Goal: Task Accomplishment & Management: Manage account settings

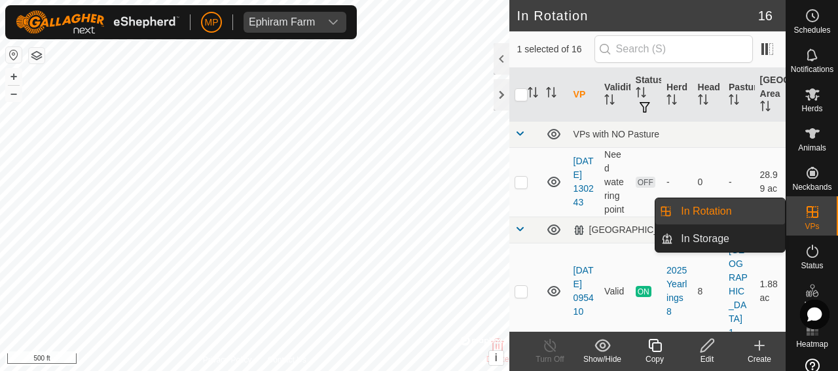
click at [713, 212] on link "In Rotation" at bounding box center [729, 211] width 112 height 26
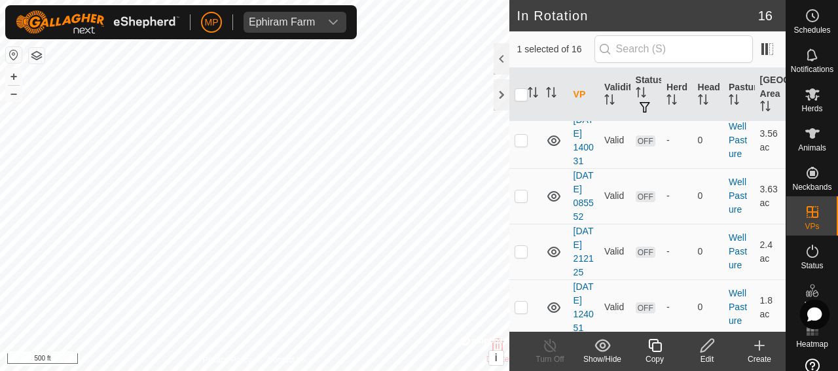
scroll to position [589, 0]
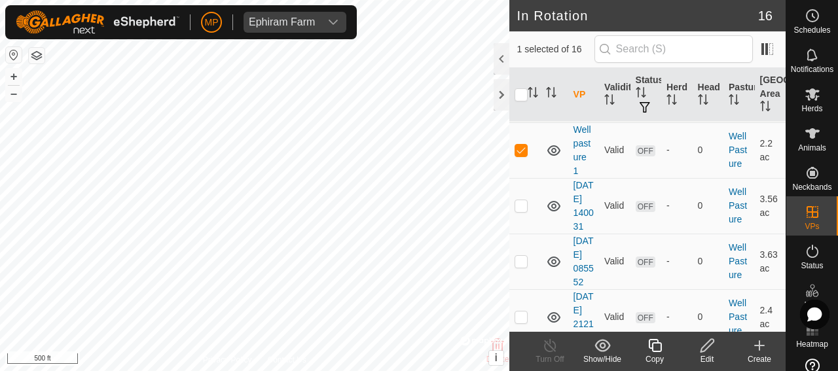
click at [704, 353] on icon at bounding box center [707, 346] width 16 height 16
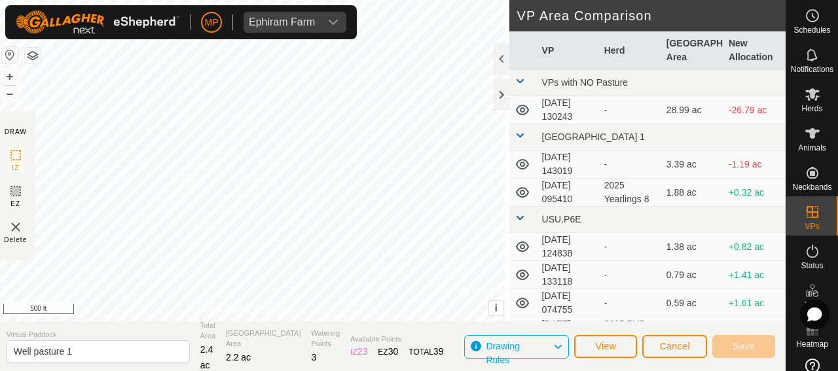
click at [20, 228] on img at bounding box center [16, 227] width 16 height 16
click at [681, 349] on span "Cancel" at bounding box center [674, 346] width 31 height 10
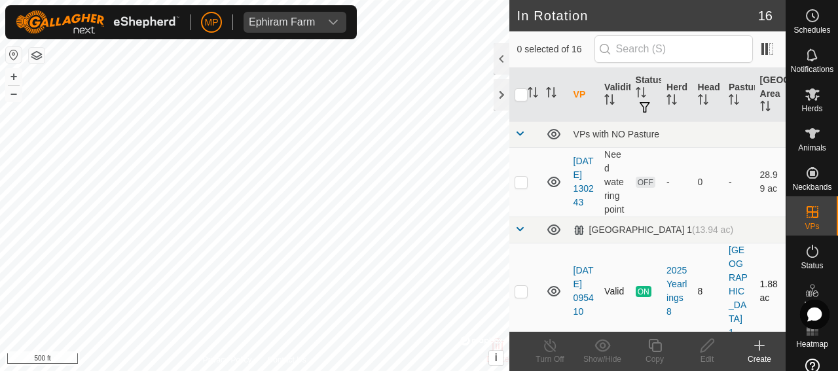
checkbox input "true"
click at [706, 353] on icon at bounding box center [707, 346] width 16 height 16
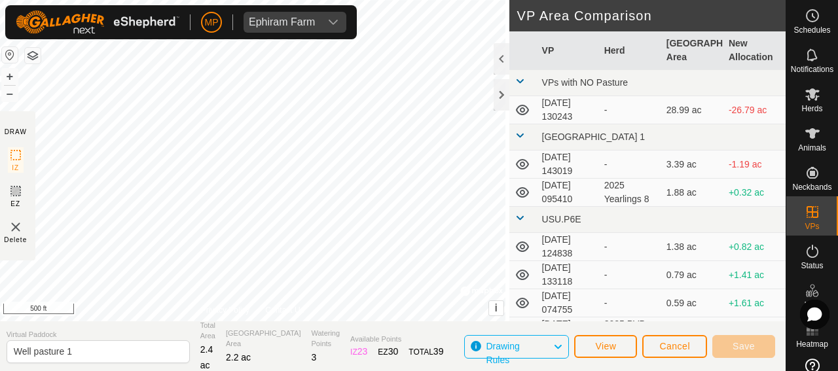
click at [19, 227] on img at bounding box center [16, 227] width 16 height 16
click at [609, 348] on span "View" at bounding box center [605, 346] width 21 height 10
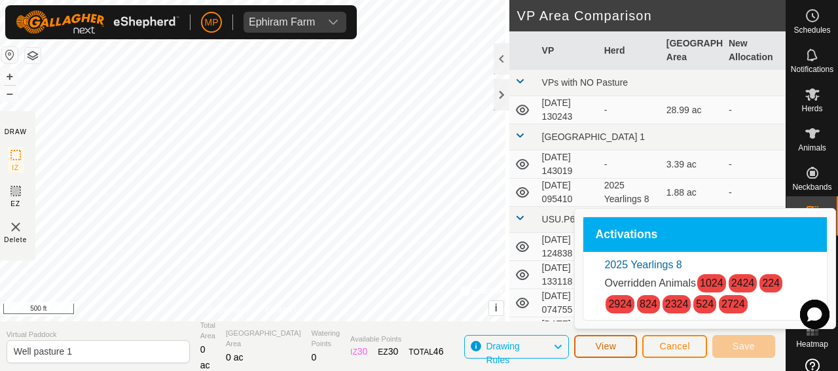
click at [609, 348] on span "View" at bounding box center [605, 346] width 21 height 10
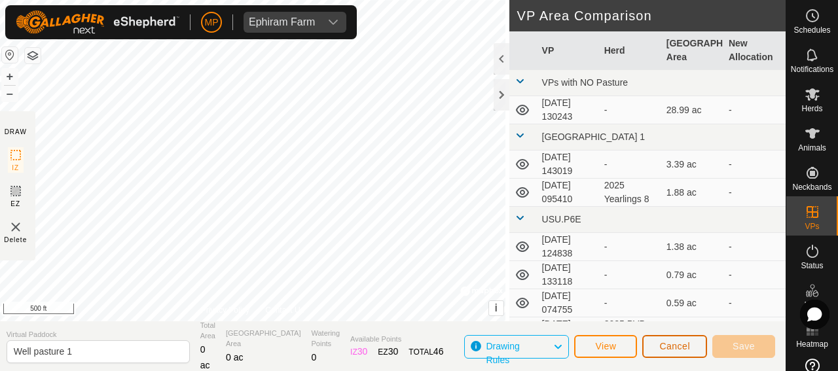
click at [666, 348] on span "Cancel" at bounding box center [674, 346] width 31 height 10
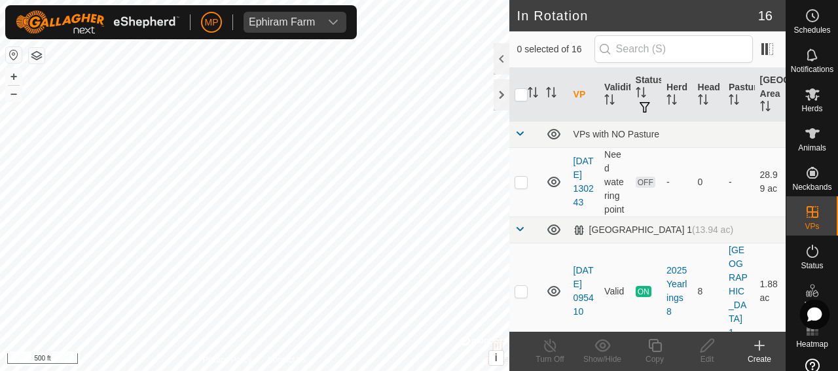
checkbox input "true"
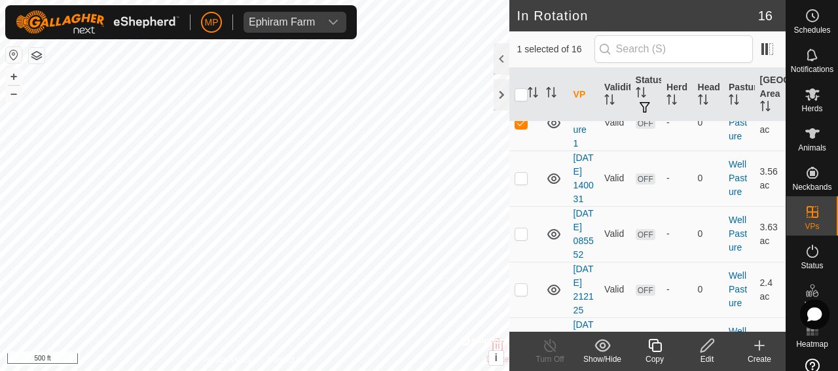
scroll to position [589, 0]
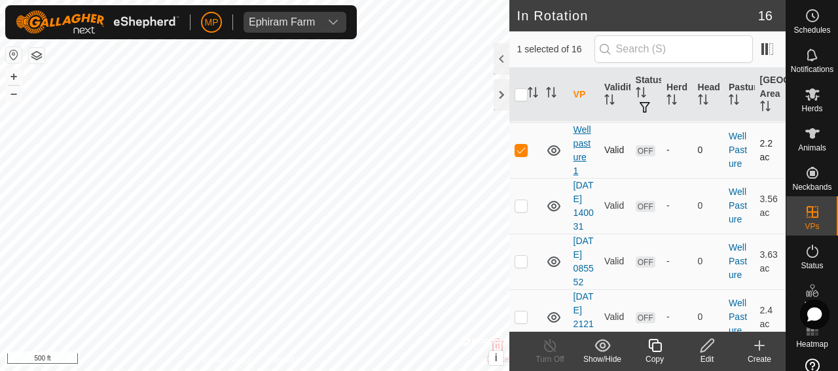
click at [579, 176] on link "Well pasture 1" at bounding box center [582, 150] width 18 height 52
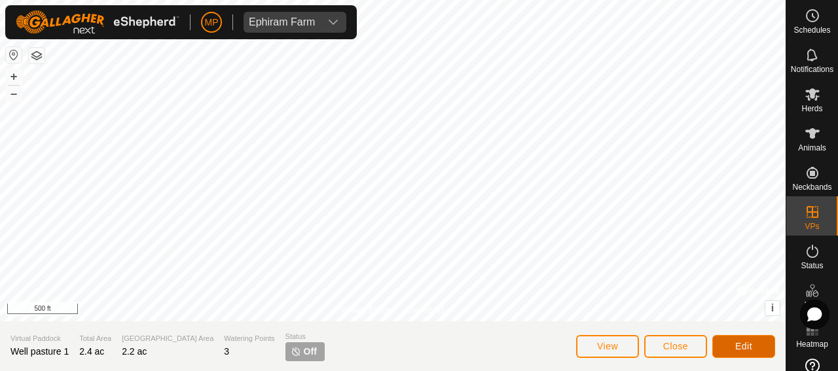
click at [748, 348] on span "Edit" at bounding box center [743, 346] width 17 height 10
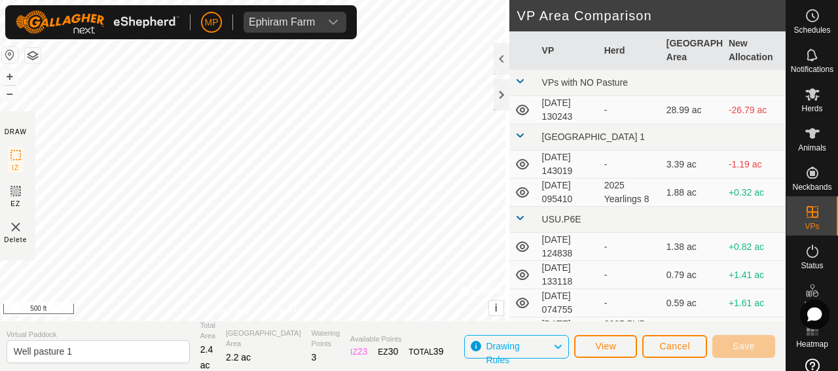
click at [18, 226] on img at bounding box center [16, 227] width 16 height 16
click at [608, 348] on span "View" at bounding box center [605, 346] width 21 height 10
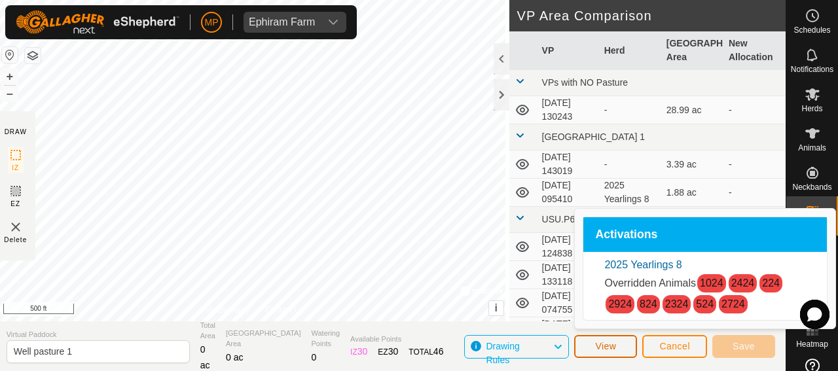
click at [608, 348] on span "View" at bounding box center [605, 346] width 21 height 10
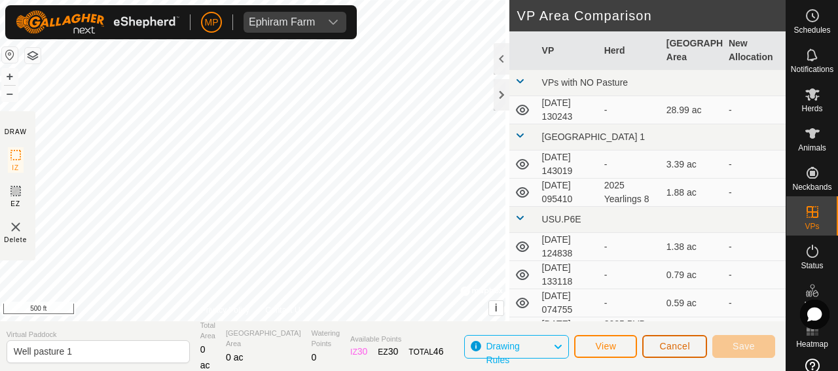
click at [673, 348] on span "Cancel" at bounding box center [674, 346] width 31 height 10
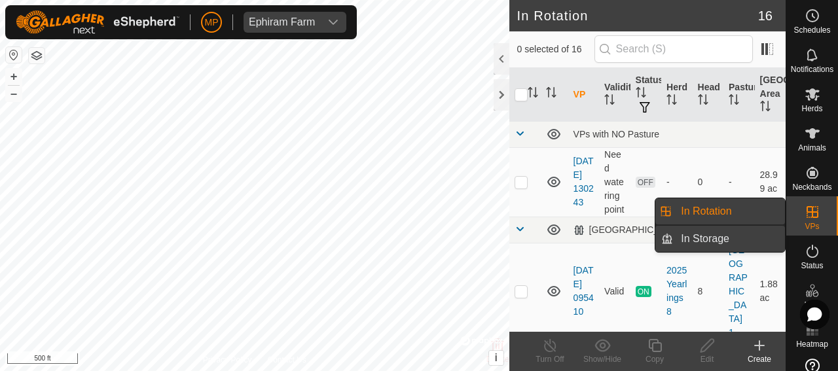
click at [704, 239] on link "In Storage" at bounding box center [729, 239] width 112 height 26
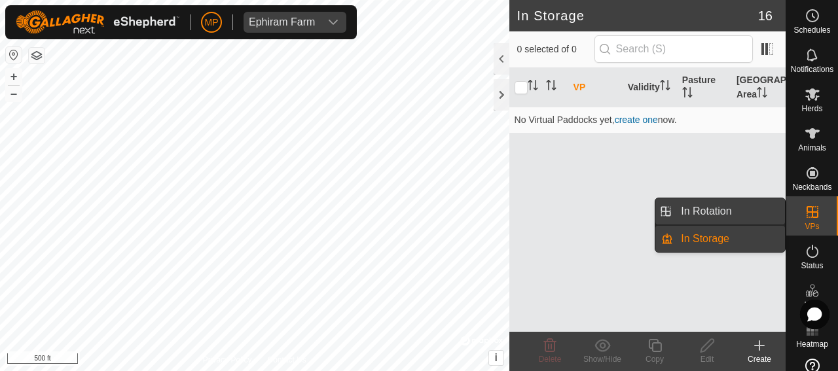
click at [704, 210] on link "In Rotation" at bounding box center [729, 211] width 112 height 26
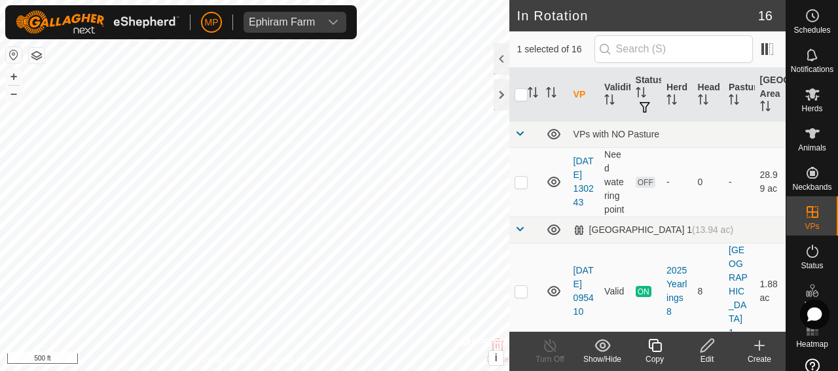
click at [601, 350] on icon at bounding box center [602, 345] width 16 height 12
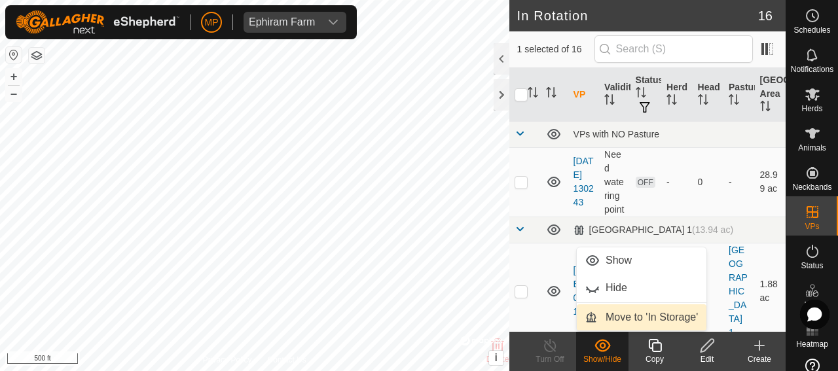
click at [617, 318] on link "Move to 'In Storage'" at bounding box center [642, 317] width 130 height 26
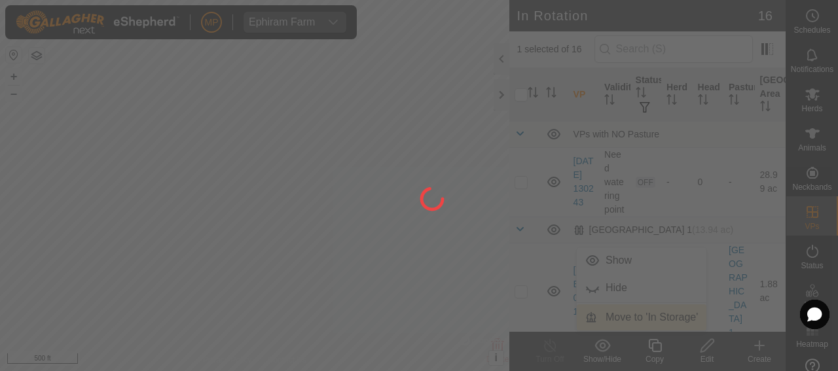
checkbox input "false"
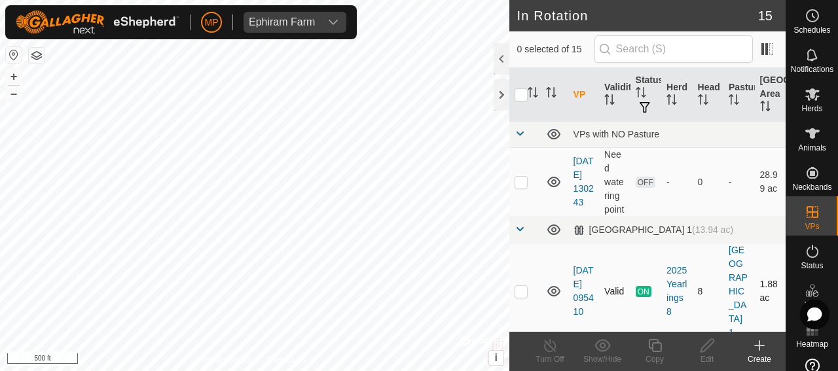
checkbox input "true"
click at [602, 346] on icon at bounding box center [602, 346] width 16 height 16
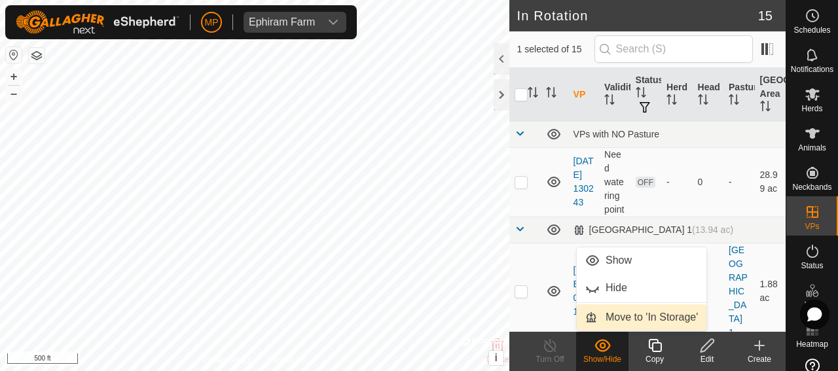
click at [631, 321] on link "Move to 'In Storage'" at bounding box center [642, 317] width 130 height 26
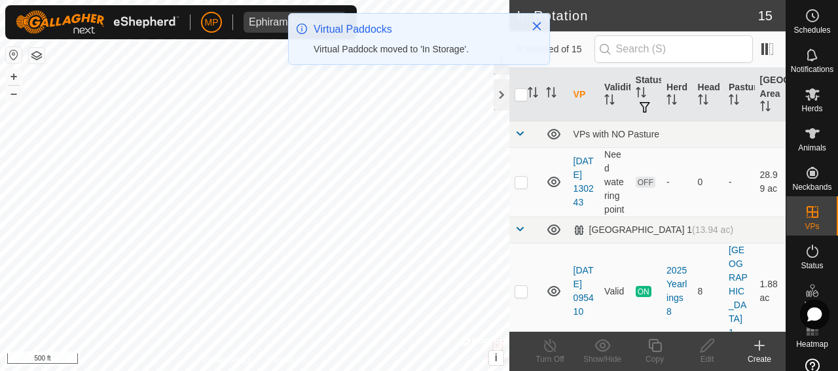
checkbox input "false"
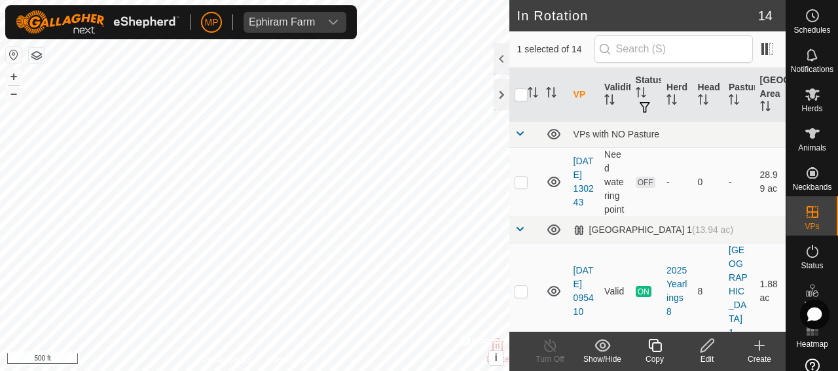
click at [600, 348] on icon at bounding box center [602, 345] width 16 height 12
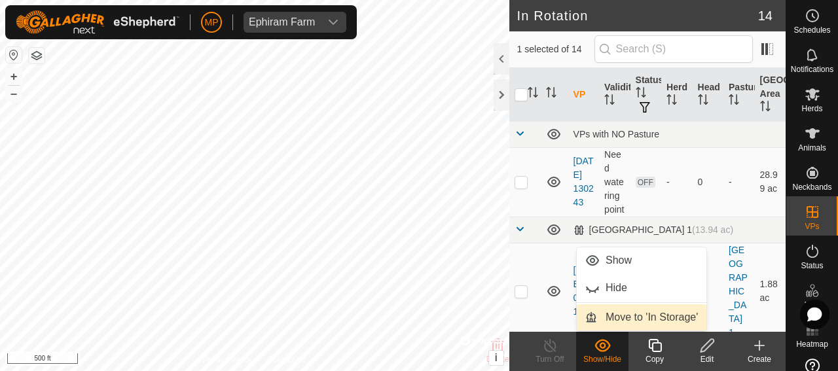
click at [608, 318] on link "Move to 'In Storage'" at bounding box center [642, 317] width 130 height 26
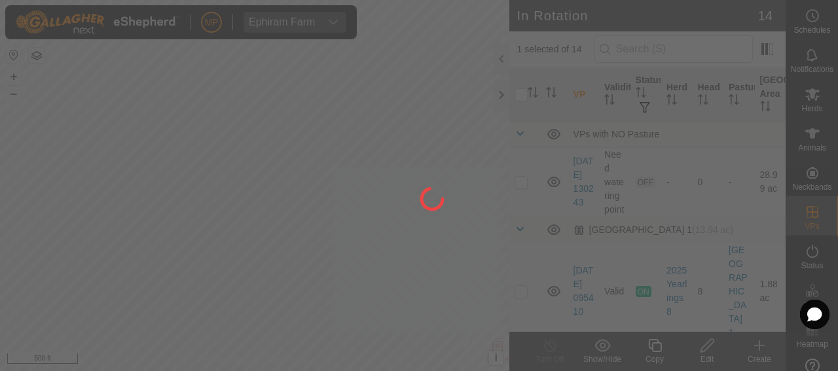
checkbox input "false"
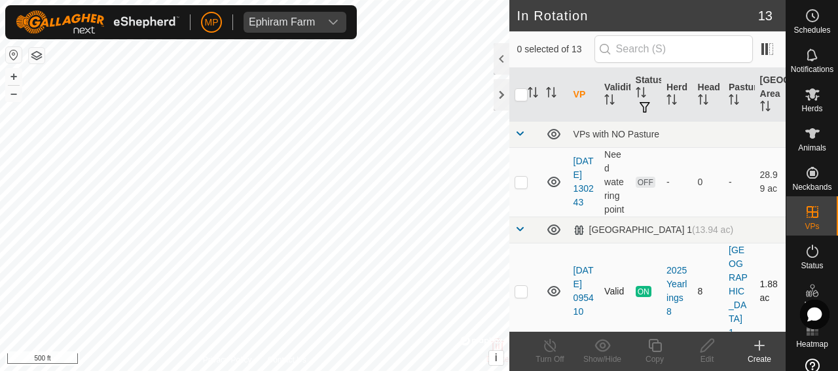
checkbox input "true"
click at [602, 348] on icon at bounding box center [602, 345] width 16 height 12
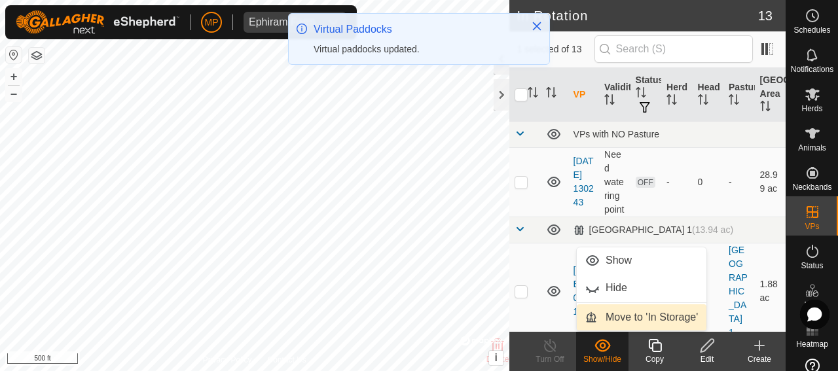
click at [621, 316] on link "Move to 'In Storage'" at bounding box center [642, 317] width 130 height 26
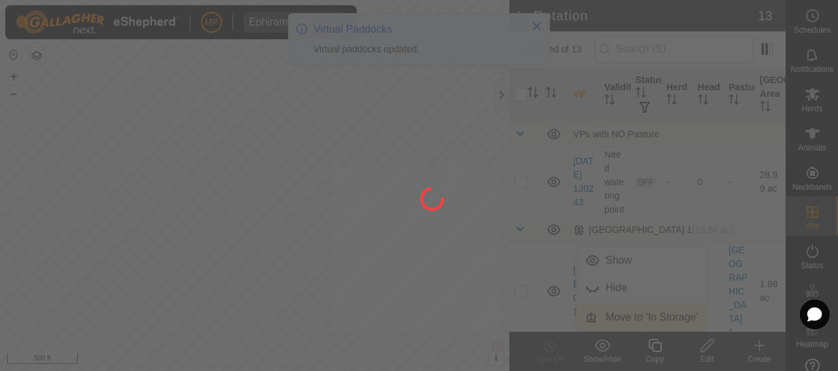
checkbox input "false"
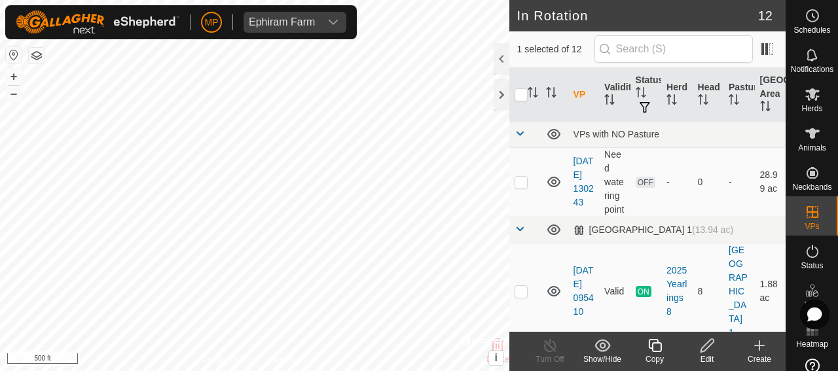
click at [604, 347] on icon at bounding box center [602, 345] width 16 height 12
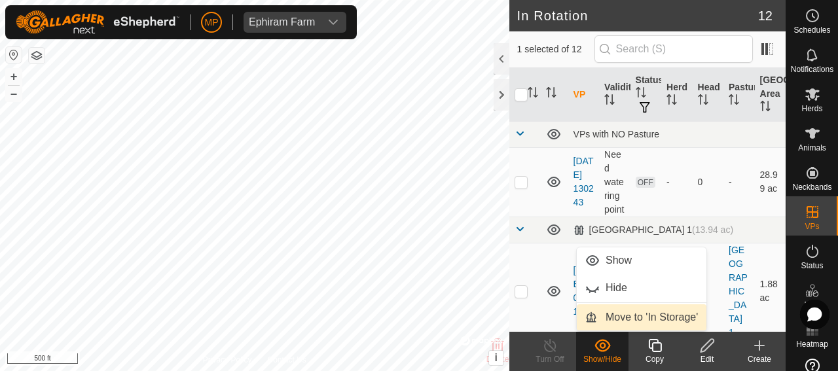
click at [618, 316] on link "Move to 'In Storage'" at bounding box center [642, 317] width 130 height 26
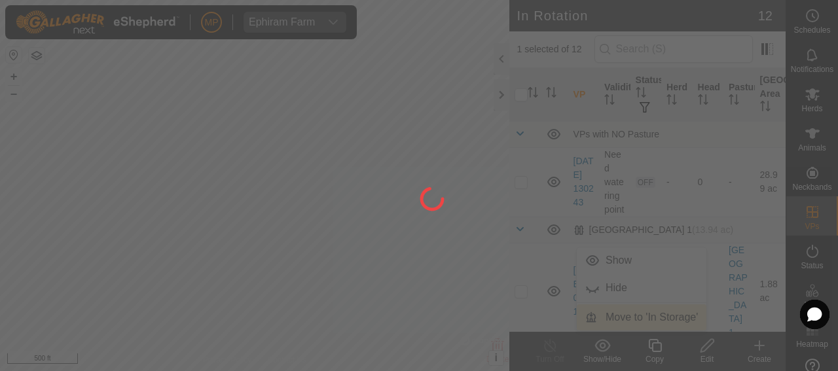
checkbox input "false"
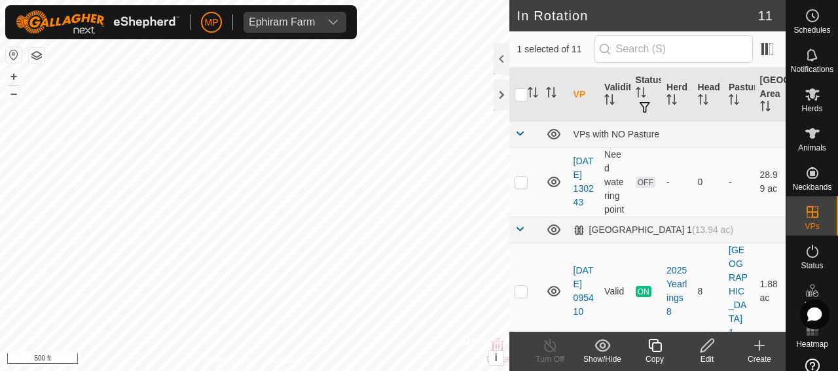
click at [605, 350] on icon at bounding box center [602, 345] width 16 height 12
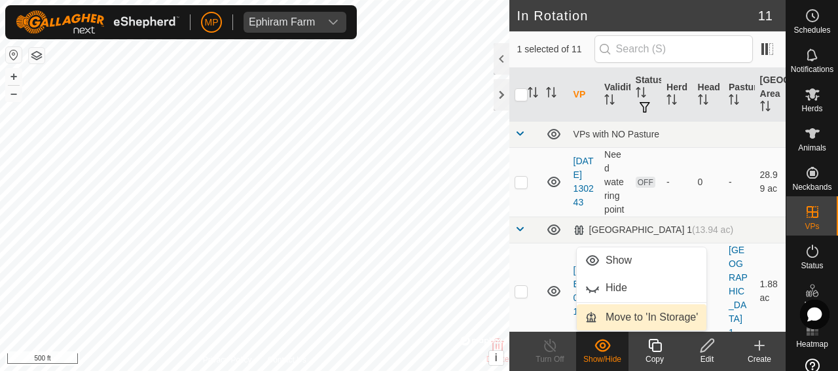
click at [619, 319] on link "Move to 'In Storage'" at bounding box center [642, 317] width 130 height 26
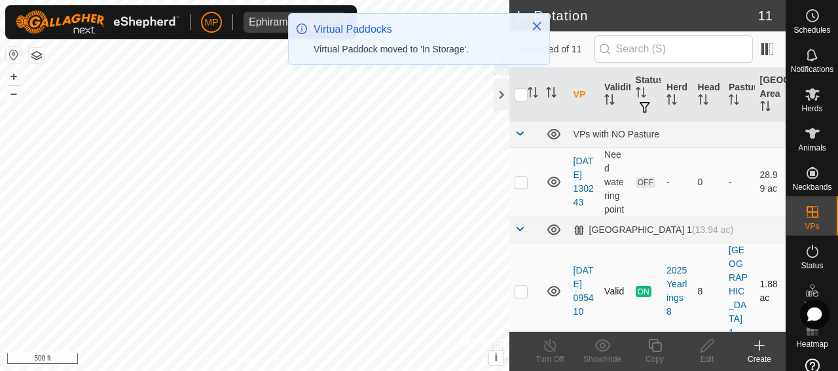
checkbox input "false"
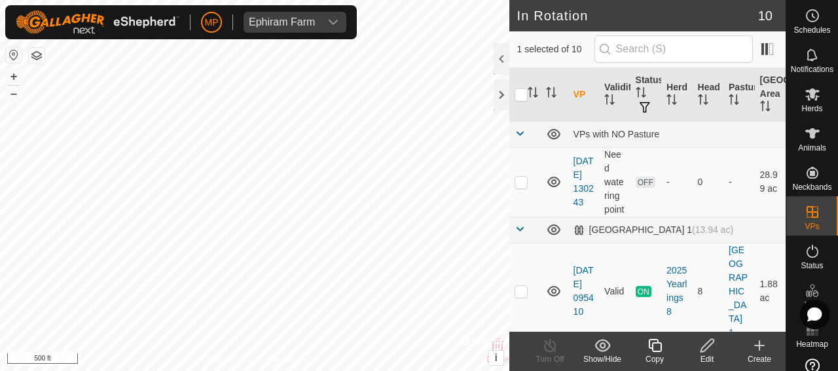
click at [601, 349] on icon at bounding box center [602, 346] width 16 height 16
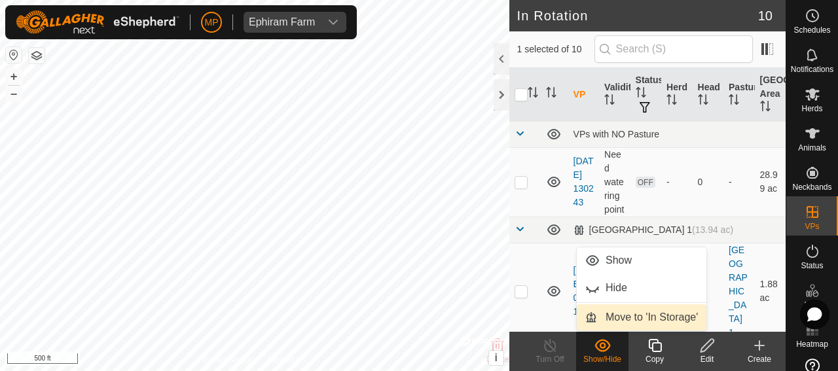
click at [622, 317] on link "Move to 'In Storage'" at bounding box center [642, 317] width 130 height 26
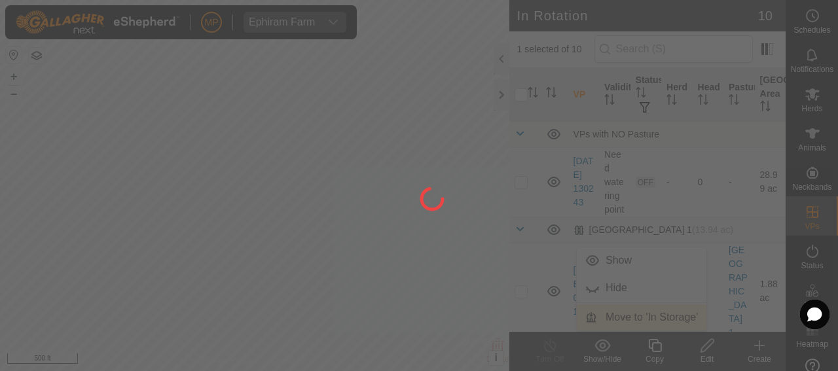
checkbox input "false"
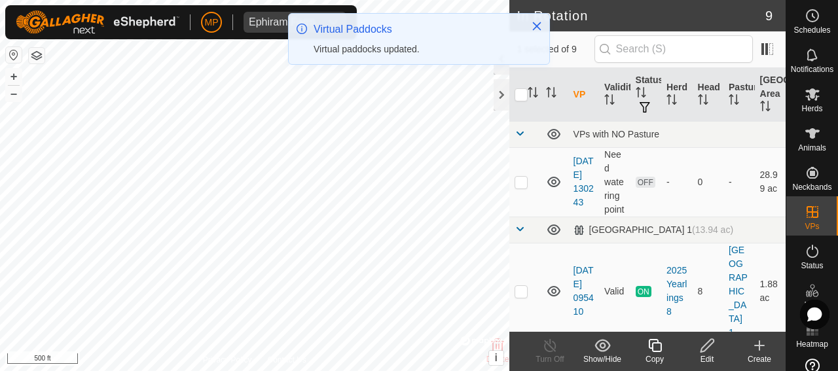
click at [599, 346] on icon at bounding box center [602, 346] width 16 height 16
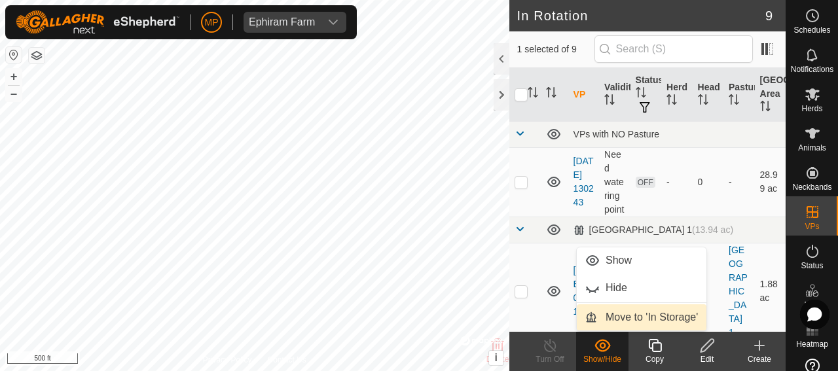
click at [626, 319] on link "Move to 'In Storage'" at bounding box center [642, 317] width 130 height 26
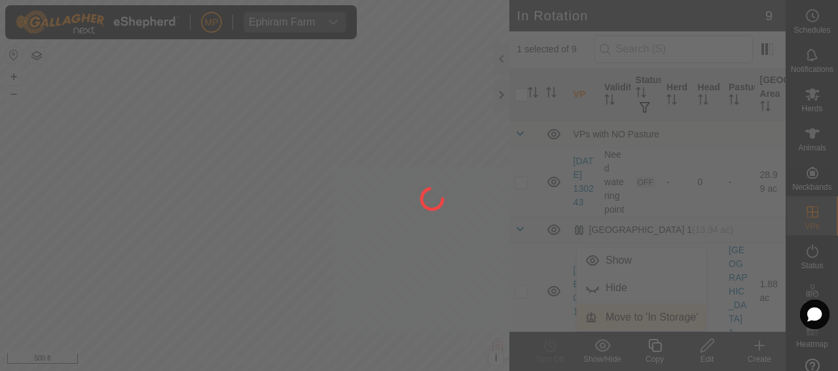
checkbox input "false"
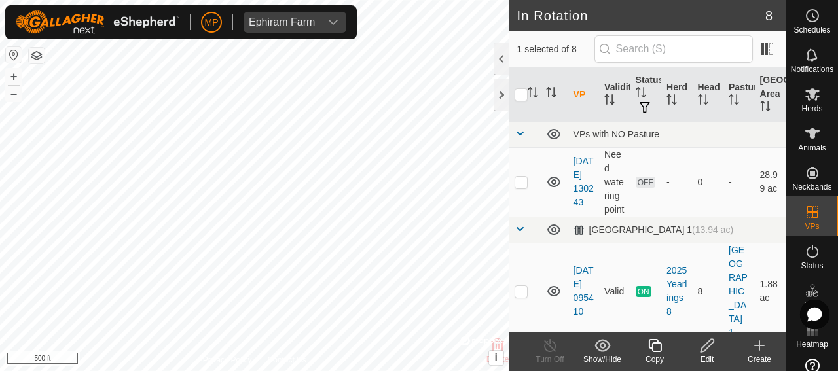
click at [600, 348] on icon at bounding box center [602, 345] width 16 height 12
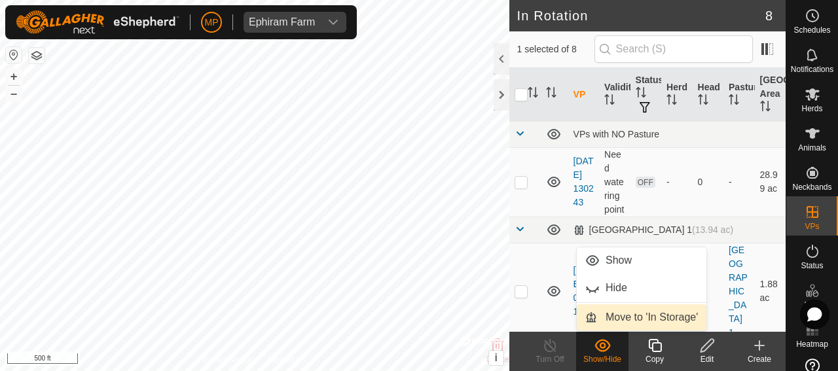
click at [627, 319] on link "Move to 'In Storage'" at bounding box center [642, 317] width 130 height 26
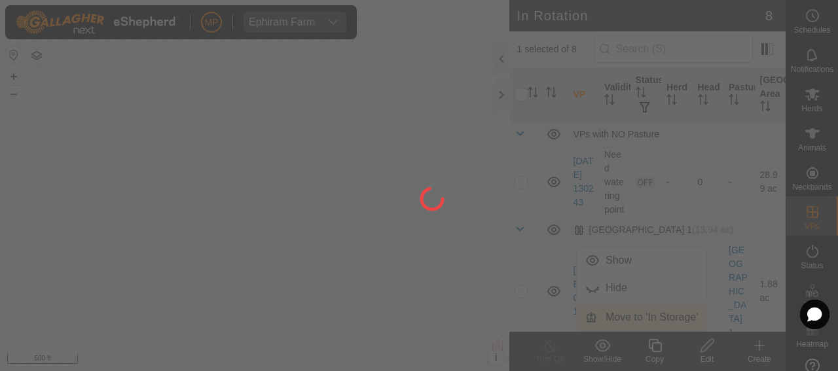
checkbox input "false"
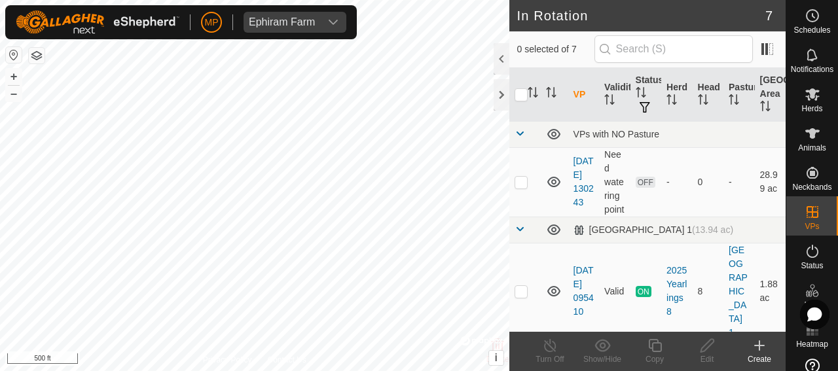
checkbox input "true"
click at [705, 349] on icon at bounding box center [706, 345] width 13 height 13
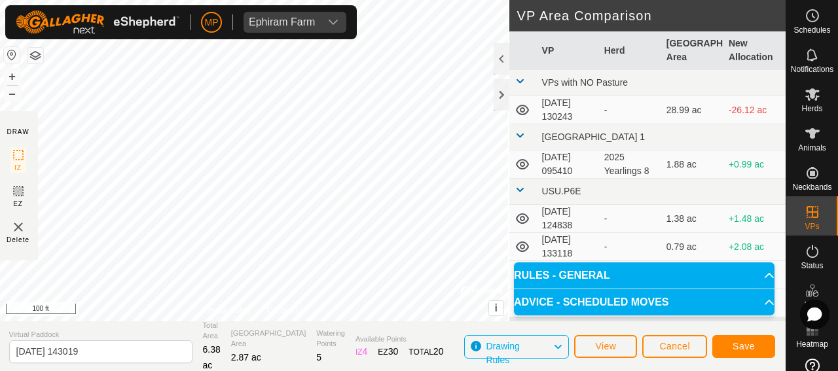
click at [370, 336] on div "DRAW IZ EZ Delete Privacy Policy Contact Us IZ interior angle must be smaller t…" at bounding box center [392, 185] width 787 height 371
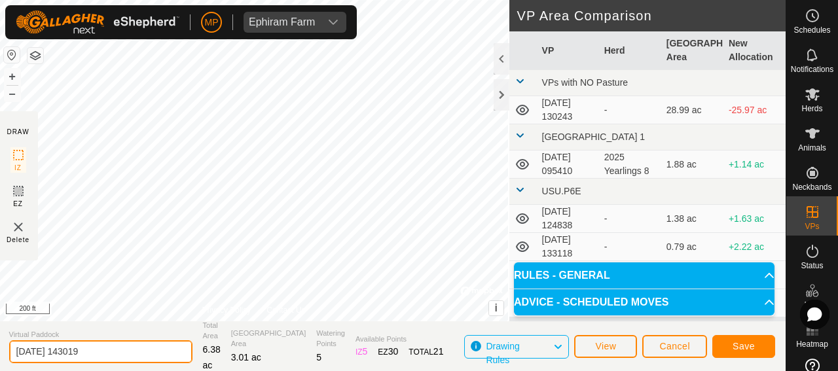
drag, startPoint x: 97, startPoint y: 350, endPoint x: 68, endPoint y: 353, distance: 29.0
click at [68, 353] on input "[DATE] 143019" at bounding box center [100, 351] width 183 height 23
type input "[DATE] East to coral"
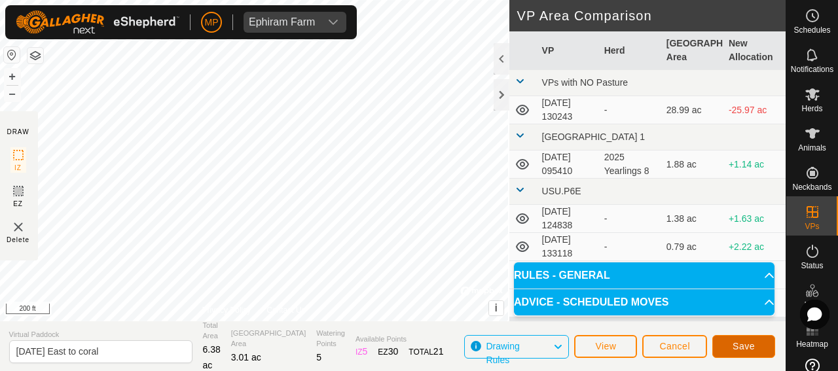
click at [740, 346] on span "Save" at bounding box center [743, 346] width 22 height 10
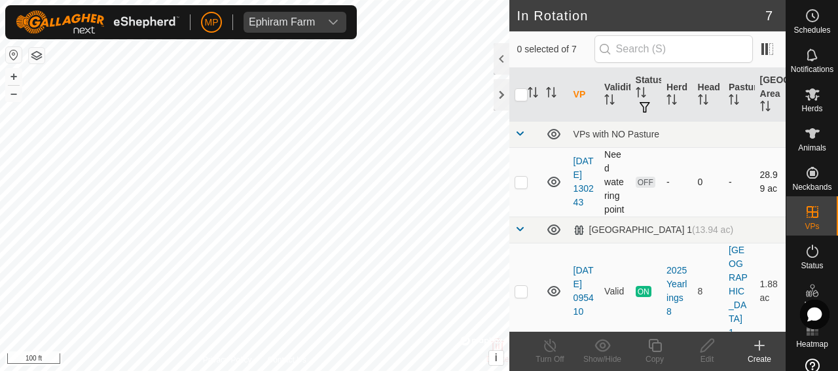
checkbox input "true"
click at [705, 348] on icon at bounding box center [707, 346] width 16 height 16
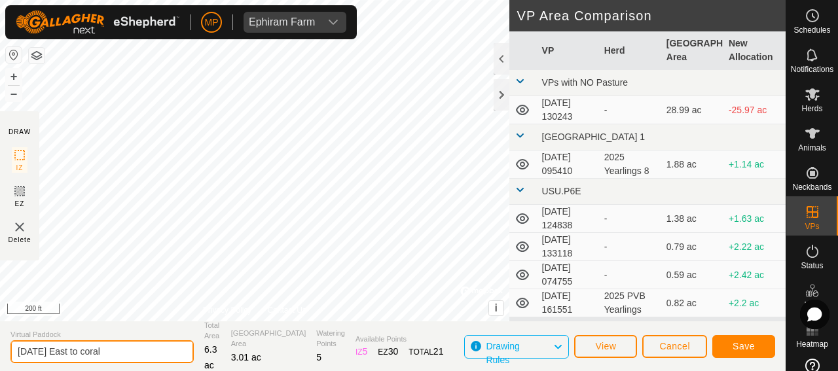
click at [63, 353] on input "[DATE] East to coral" at bounding box center [101, 351] width 183 height 23
type input "[DATE] East to coral"
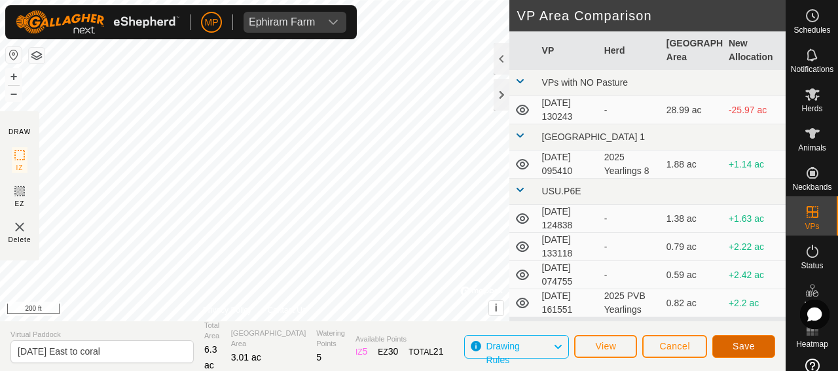
click at [742, 346] on span "Save" at bounding box center [743, 346] width 22 height 10
